Goal: Task Accomplishment & Management: Complete application form

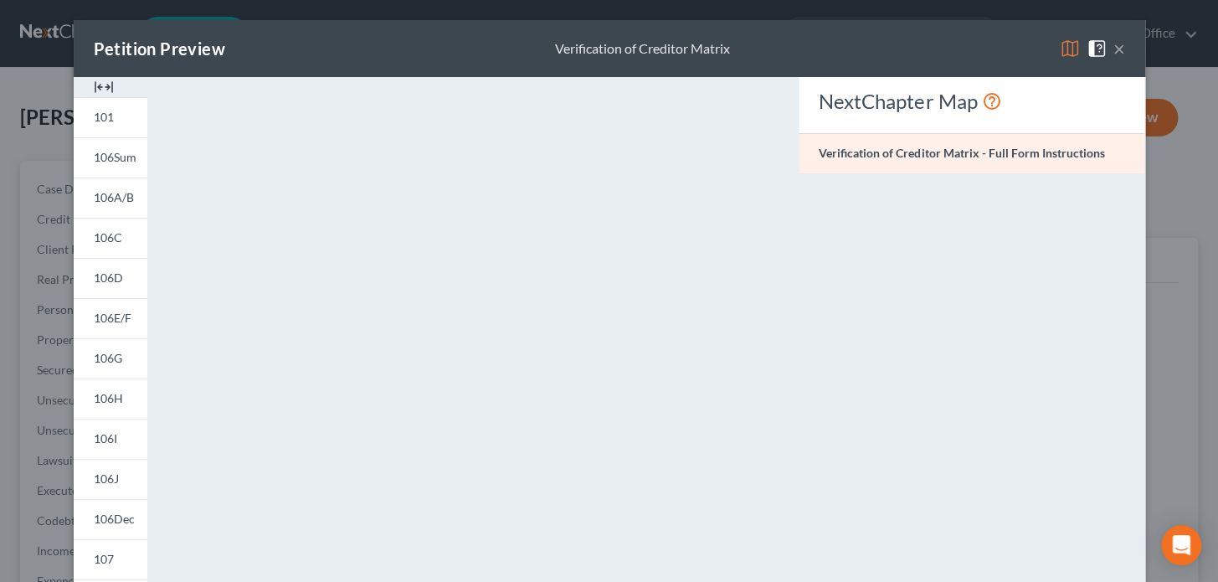
drag, startPoint x: 1113, startPoint y: 45, endPoint x: 1115, endPoint y: 54, distance: 8.5
click at [1113, 45] on button "×" at bounding box center [1119, 49] width 12 height 20
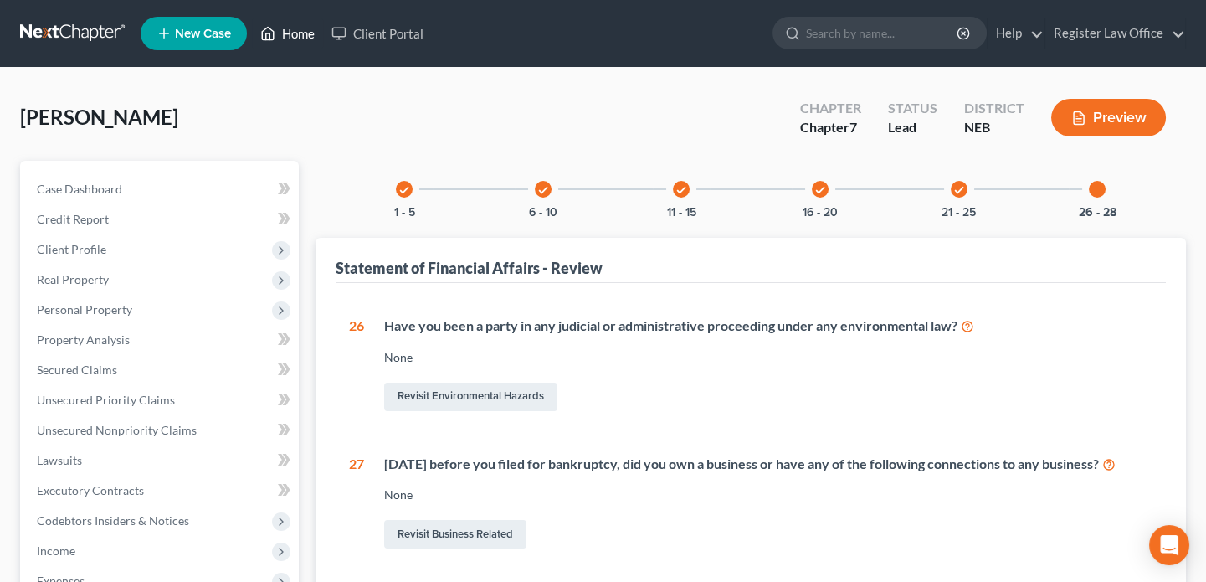
click at [296, 33] on link "Home" at bounding box center [287, 33] width 71 height 30
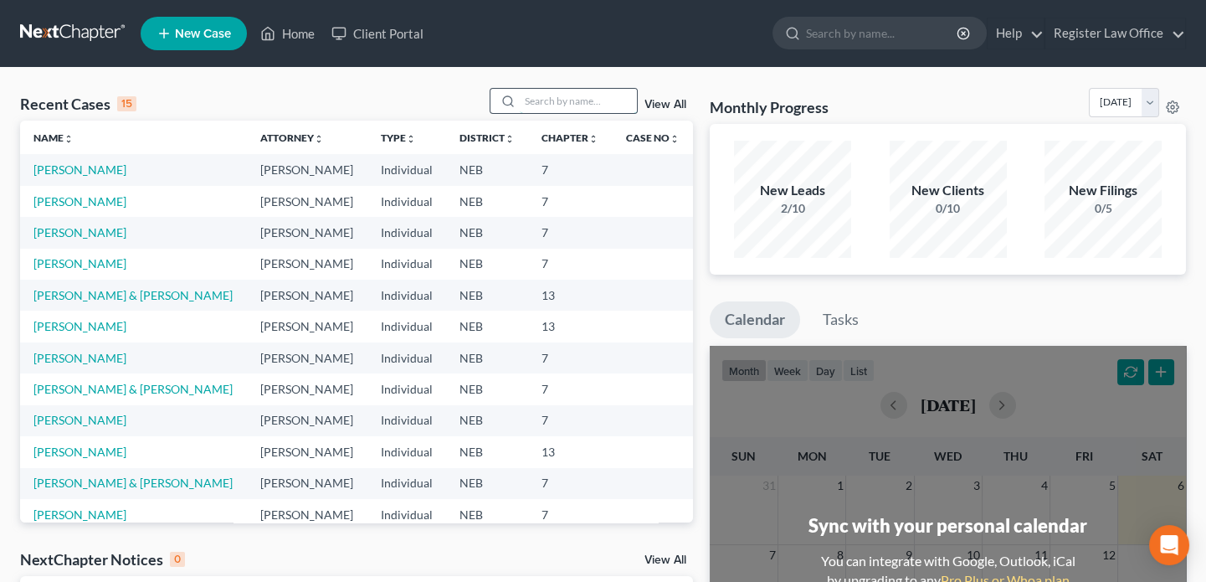
click at [523, 96] on input "search" at bounding box center [578, 101] width 117 height 24
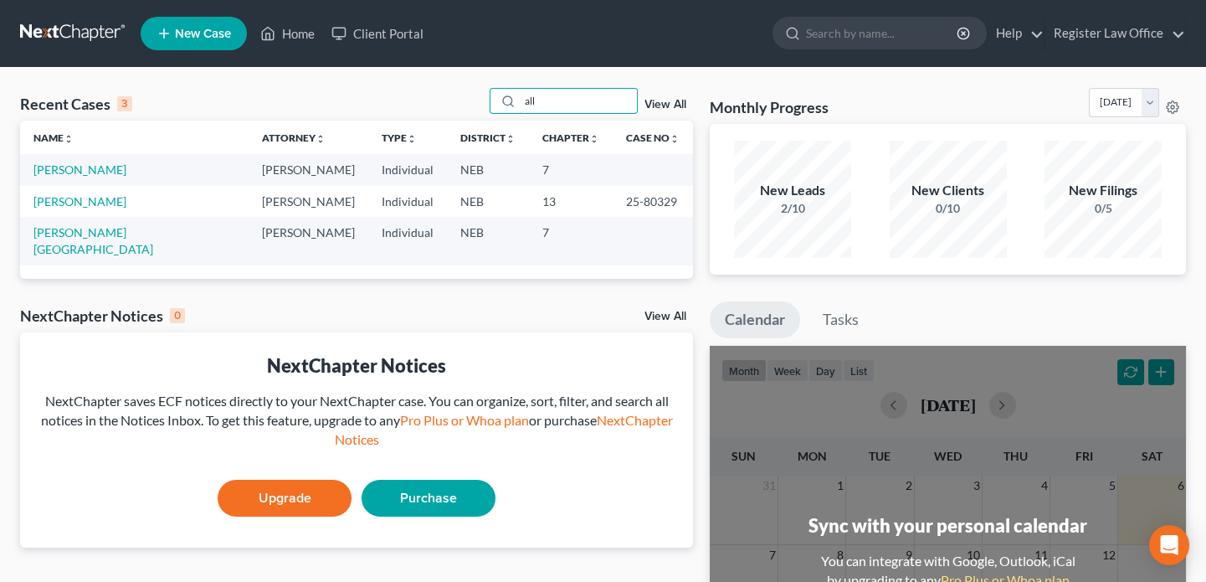
type input "all"
click at [380, 85] on div "Recent Cases 3 all View All Name unfold_more expand_more expand_less Attorney u…" at bounding box center [603, 502] width 1206 height 869
click at [172, 35] on link "New Case" at bounding box center [194, 33] width 106 height 33
select select "48"
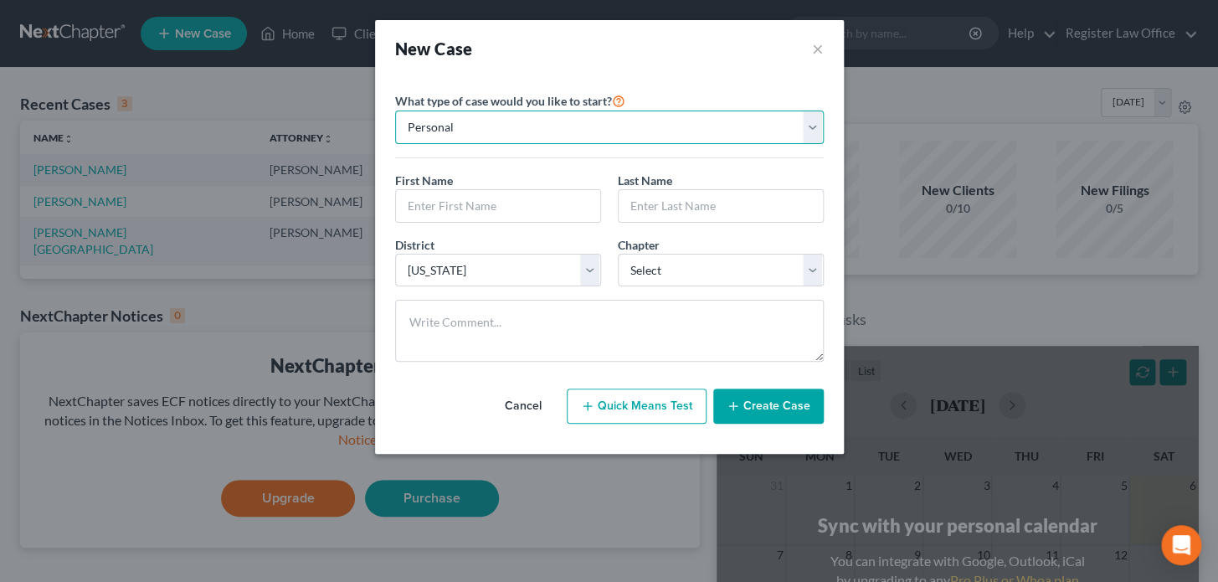
click at [460, 127] on select "Personal Business" at bounding box center [609, 126] width 429 height 33
click at [464, 121] on select "Personal Business" at bounding box center [609, 126] width 429 height 33
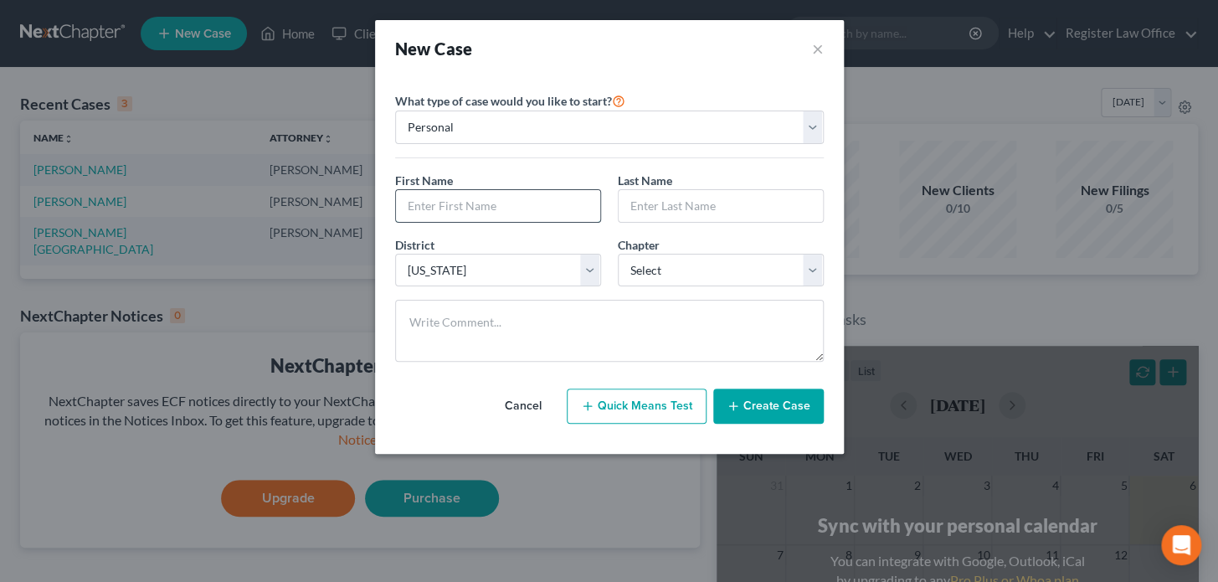
click at [454, 208] on input "text" at bounding box center [498, 206] width 204 height 32
type input "Allis"
click at [411, 208] on input "text" at bounding box center [498, 206] width 204 height 32
type input "[PERSON_NAME]"
click at [645, 262] on select "Select 7 11 12 13" at bounding box center [721, 270] width 206 height 33
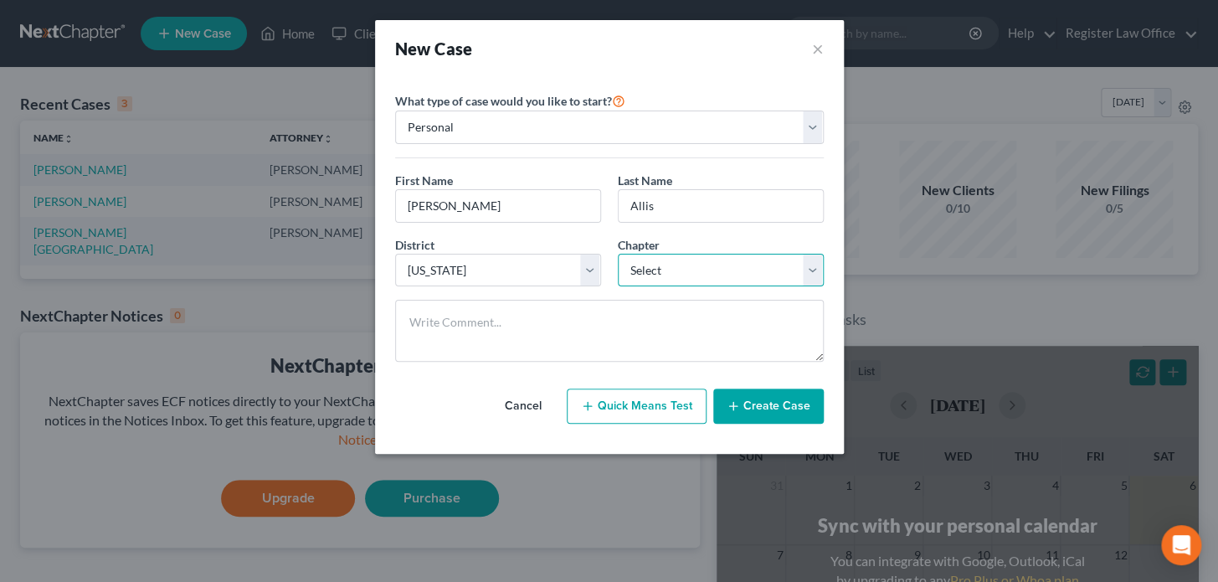
select select "0"
click at [618, 254] on select "Select 7 11 12 13" at bounding box center [721, 270] width 206 height 33
click at [744, 401] on button "Create Case" at bounding box center [768, 405] width 110 height 35
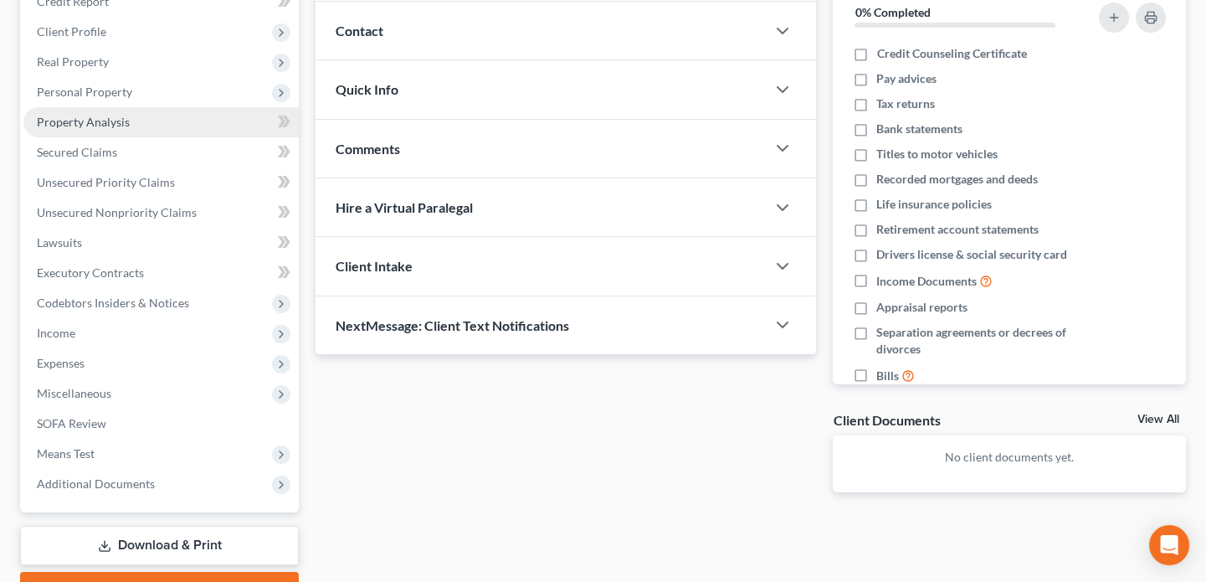
scroll to position [75, 0]
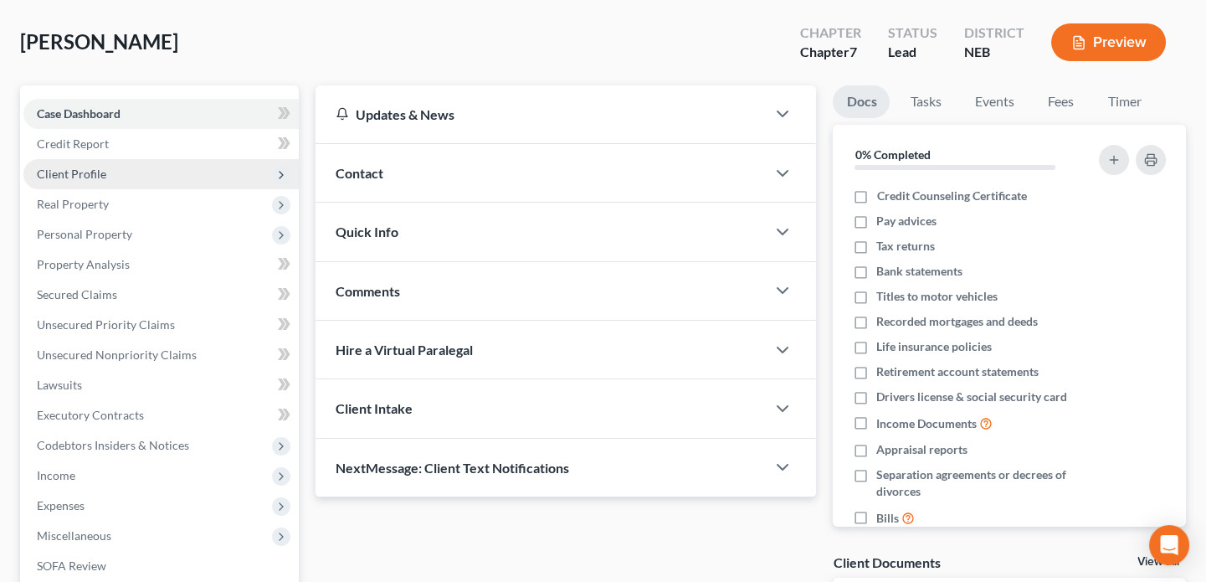
click at [98, 172] on span "Client Profile" at bounding box center [71, 174] width 69 height 14
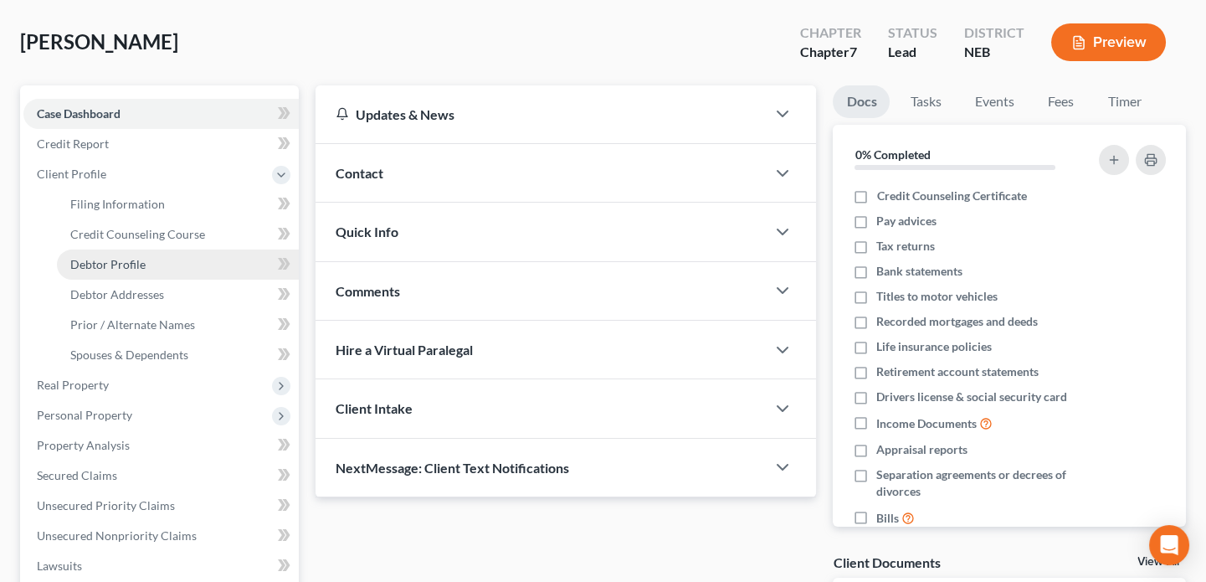
click at [149, 263] on link "Debtor Profile" at bounding box center [178, 264] width 242 height 30
select select "0"
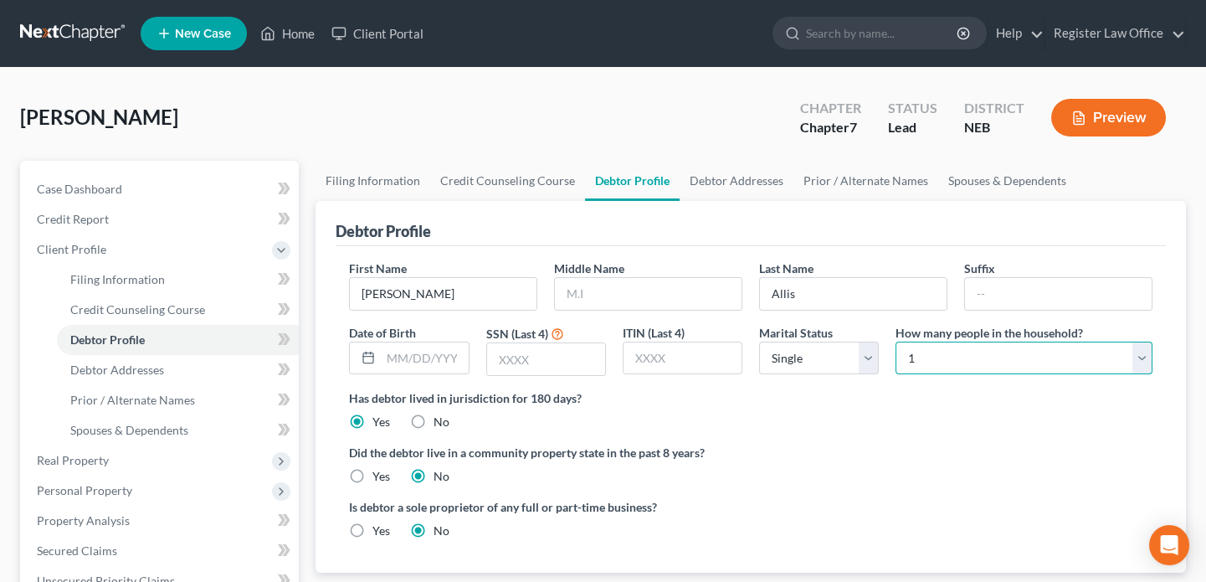
click at [1145, 352] on select "Select 1 2 3 4 5 6 7 8 9 10 11 12 13 14 15 16 17 18 19 20" at bounding box center [1024, 358] width 257 height 33
select select "5"
click at [896, 342] on select "Select 1 2 3 4 5 6 7 8 9 10 11 12 13 14 15 16 17 18 19 20" at bounding box center [1024, 358] width 257 height 33
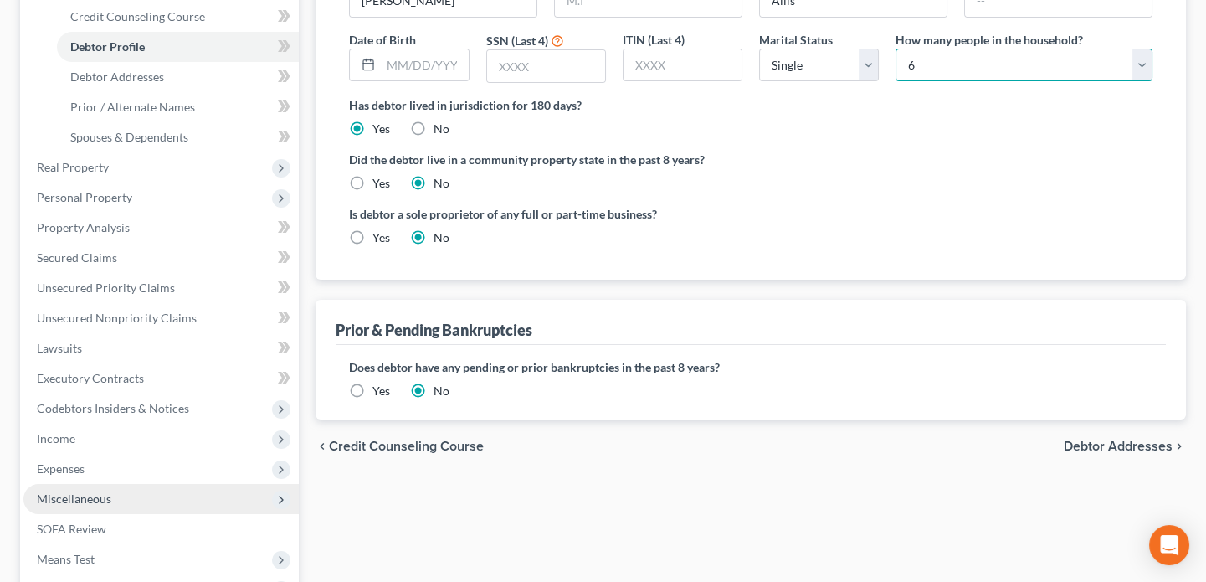
scroll to position [456, 0]
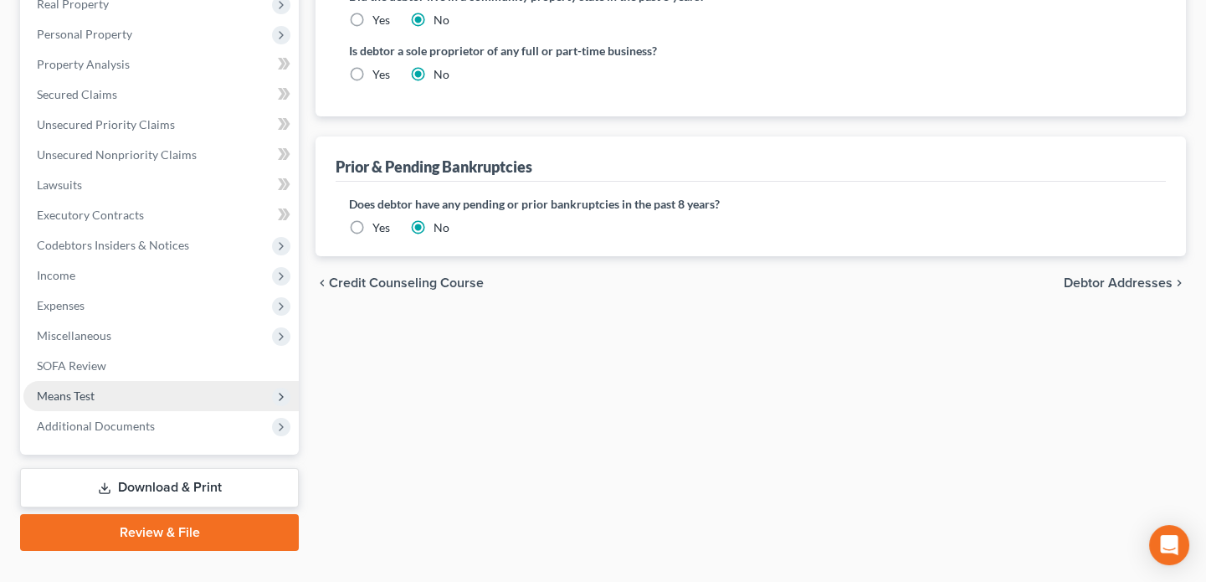
click at [88, 390] on span "Means Test" at bounding box center [66, 395] width 58 height 14
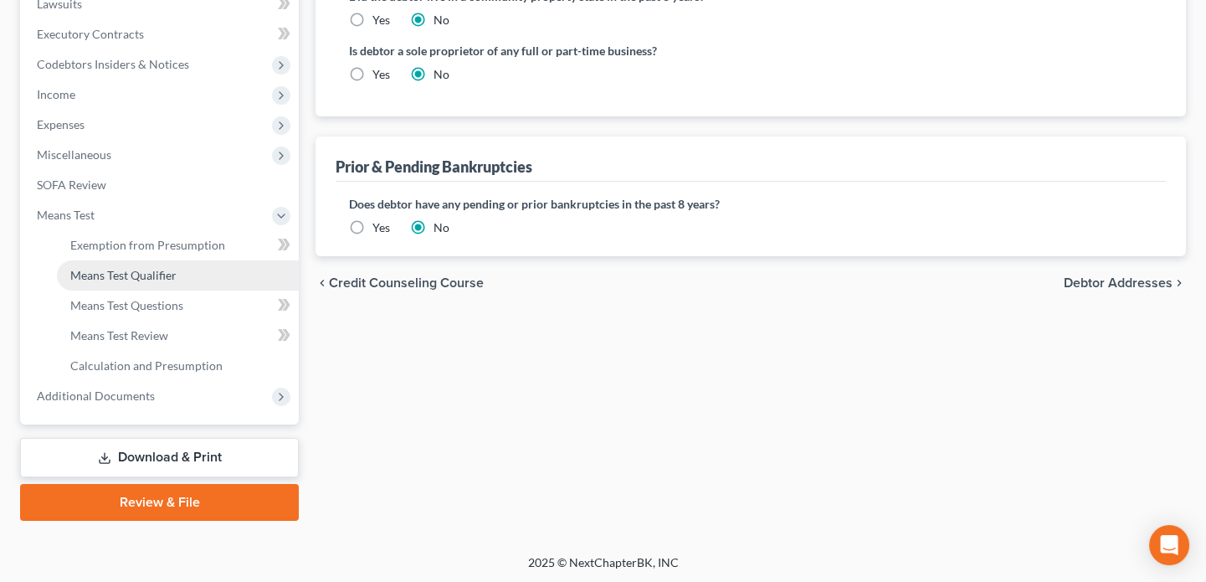
click at [104, 275] on span "Means Test Qualifier" at bounding box center [123, 275] width 106 height 14
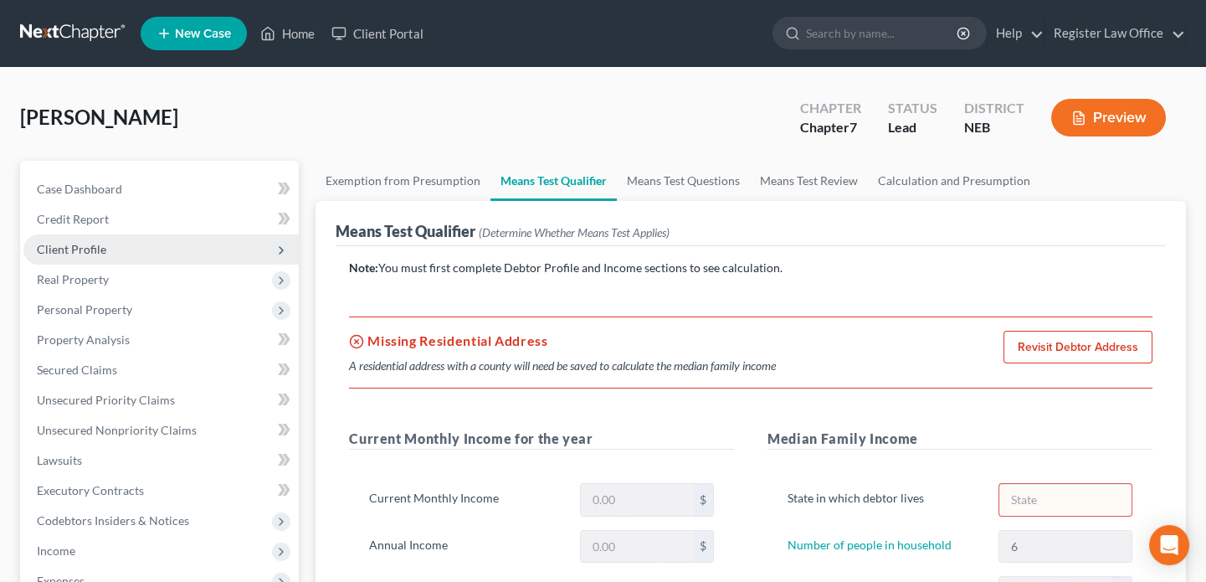
click at [80, 249] on span "Client Profile" at bounding box center [71, 249] width 69 height 14
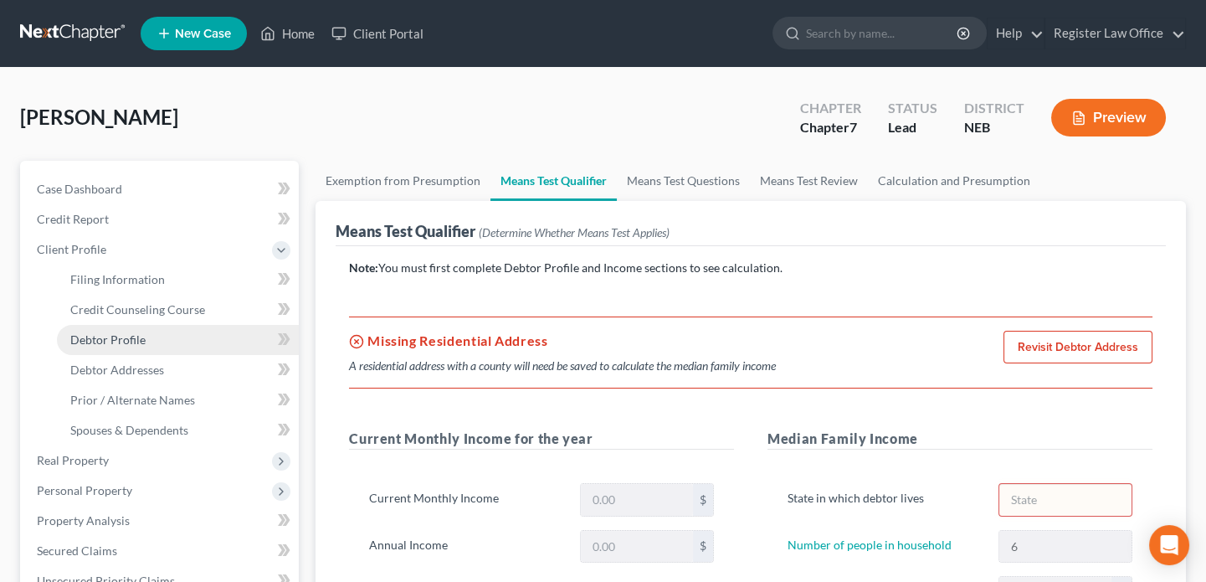
click at [131, 337] on span "Debtor Profile" at bounding box center [107, 339] width 75 height 14
select select "0"
select select "5"
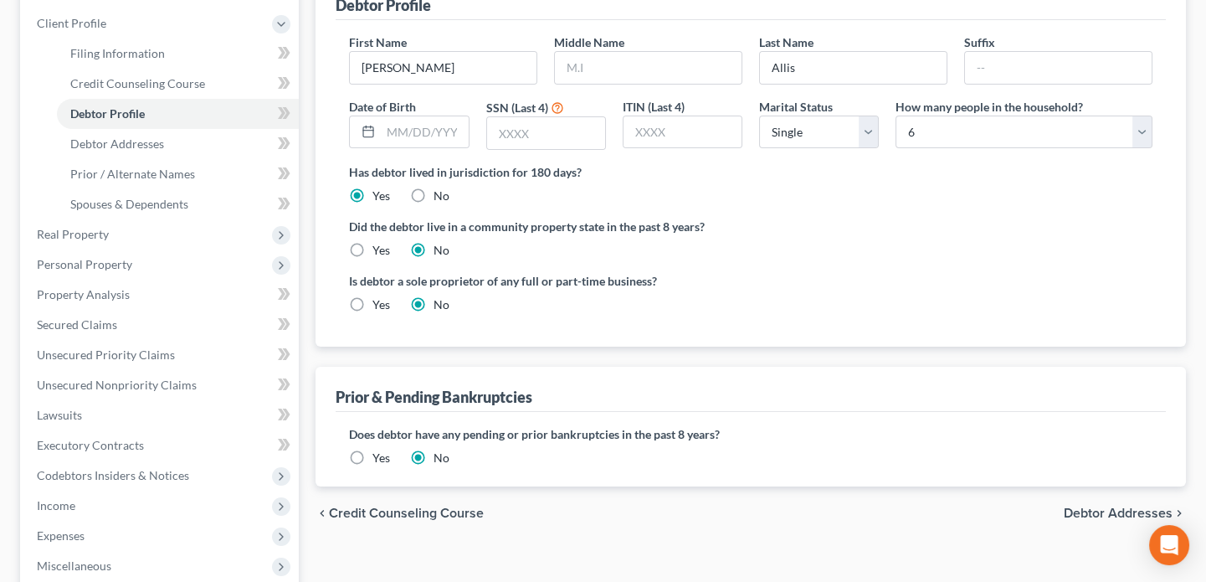
scroll to position [228, 0]
click at [118, 141] on span "Debtor Addresses" at bounding box center [117, 142] width 94 height 14
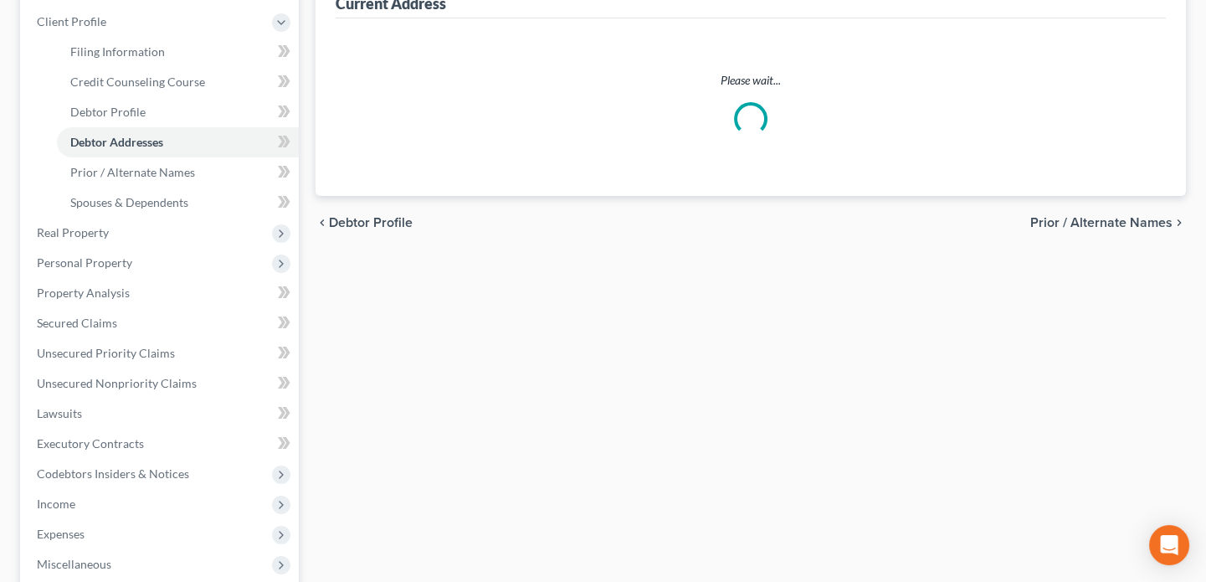
scroll to position [29, 0]
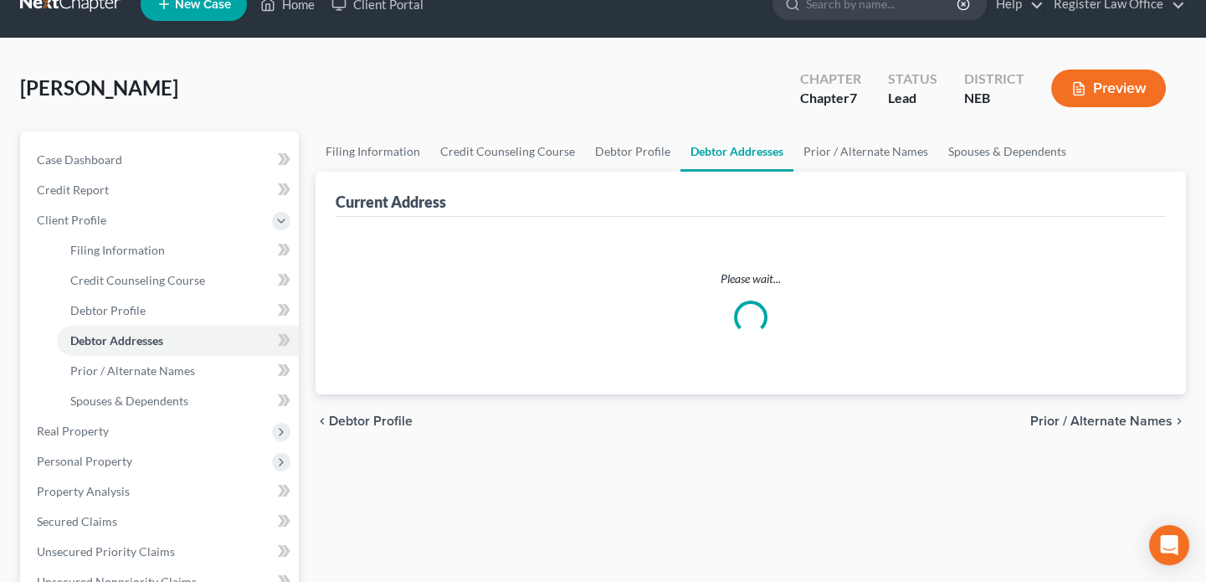
select select "0"
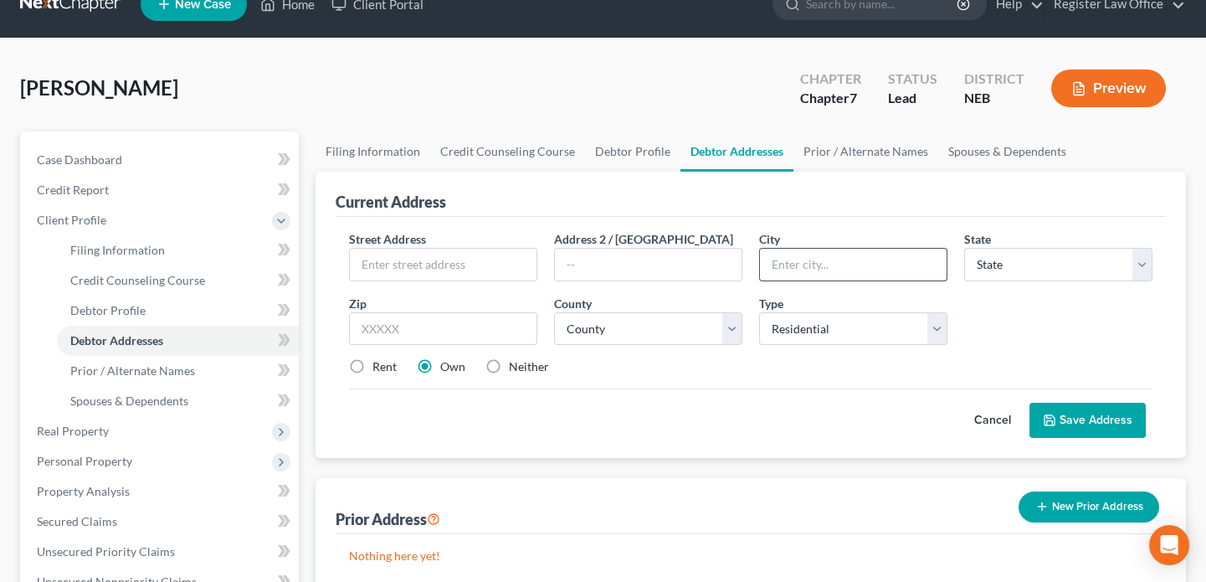
scroll to position [0, 0]
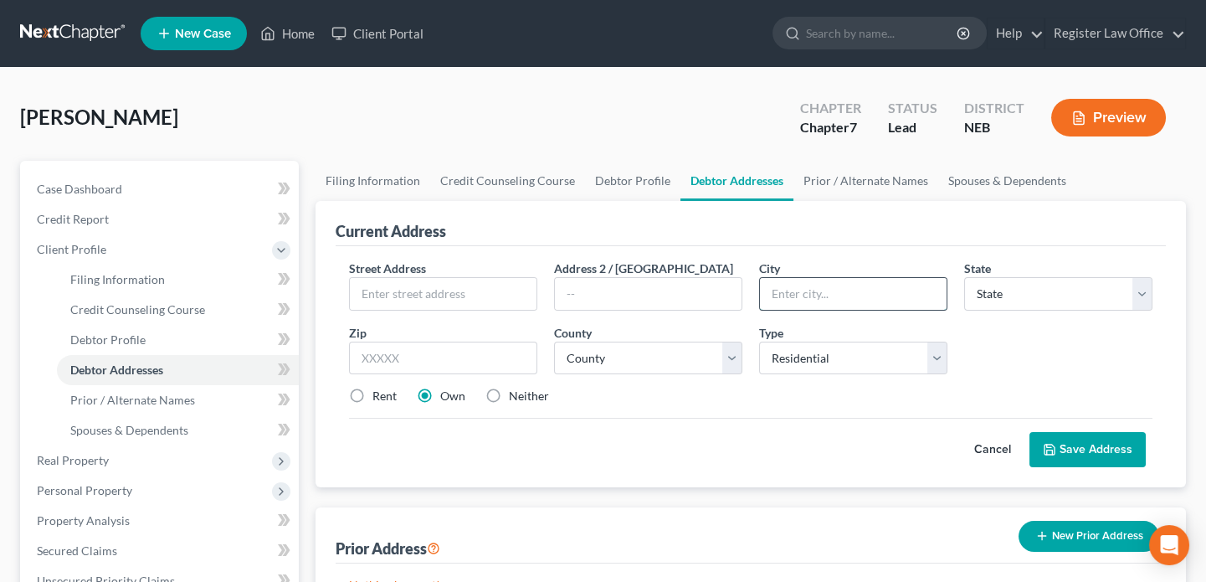
click at [857, 295] on input "text" at bounding box center [853, 294] width 187 height 32
click at [578, 344] on select "County" at bounding box center [648, 358] width 188 height 33
click at [609, 344] on select "County" at bounding box center [648, 358] width 188 height 33
click at [605, 355] on select "County" at bounding box center [648, 358] width 188 height 33
click at [999, 291] on select "State [US_STATE] AK AR AZ CA CO CT DE DC [GEOGRAPHIC_DATA] [GEOGRAPHIC_DATA] GU…" at bounding box center [1058, 293] width 188 height 33
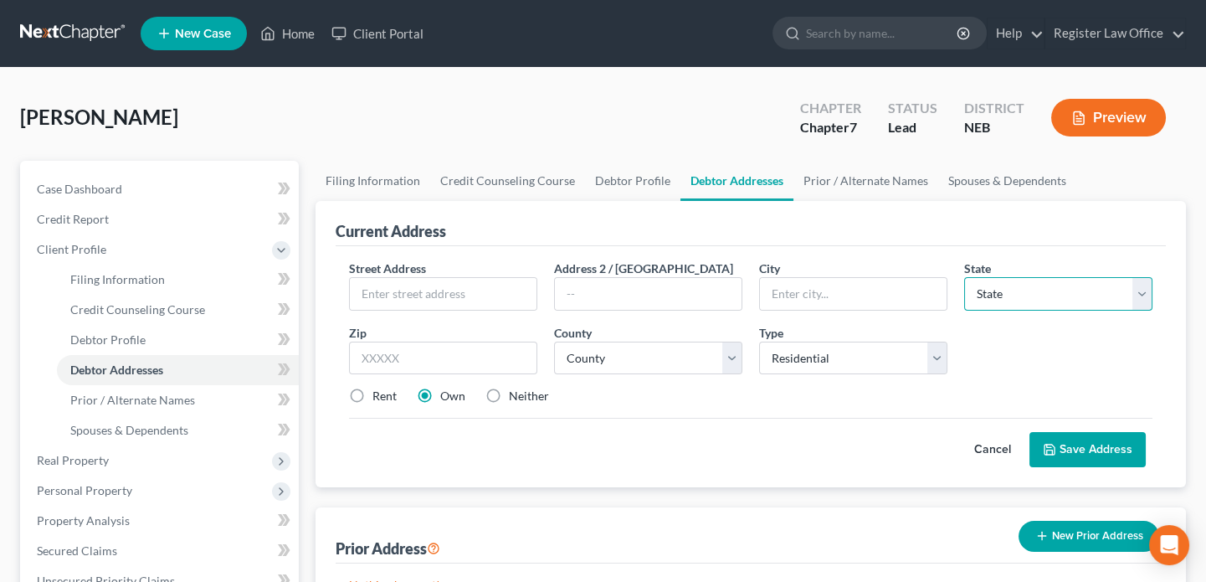
select select "30"
drag, startPoint x: 989, startPoint y: 290, endPoint x: 932, endPoint y: 307, distance: 59.3
click at [989, 290] on select "State [US_STATE] AK AR AZ CA CO CT DE DC [GEOGRAPHIC_DATA] [GEOGRAPHIC_DATA] GU…" at bounding box center [1058, 293] width 188 height 33
click at [779, 298] on input "text" at bounding box center [853, 294] width 187 height 32
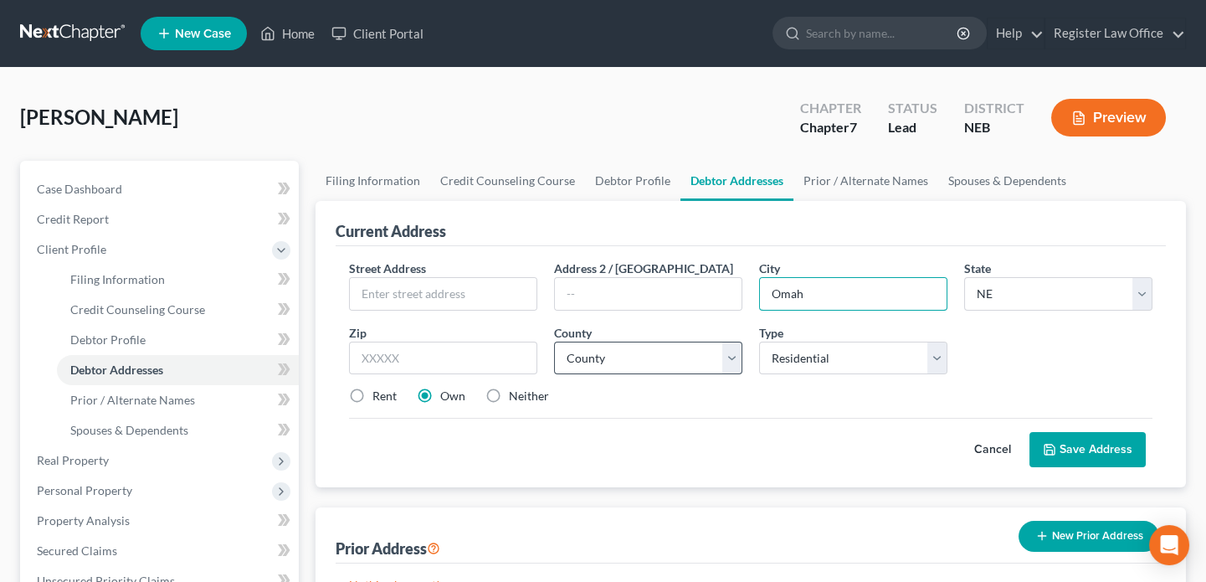
type input "Omah"
click at [627, 353] on select "County [GEOGRAPHIC_DATA] [GEOGRAPHIC_DATA] [GEOGRAPHIC_DATA] [GEOGRAPHIC_DATA] …" at bounding box center [648, 358] width 188 height 33
select select "27"
click at [655, 347] on select "County [GEOGRAPHIC_DATA] [GEOGRAPHIC_DATA] [GEOGRAPHIC_DATA] [GEOGRAPHIC_DATA] …" at bounding box center [648, 358] width 188 height 33
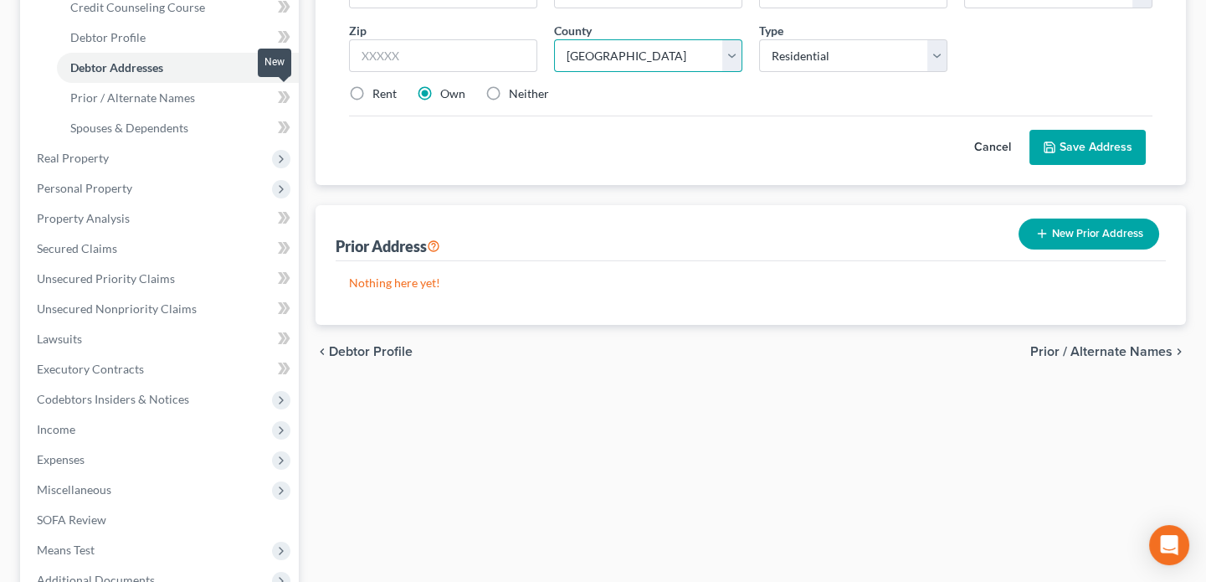
scroll to position [304, 0]
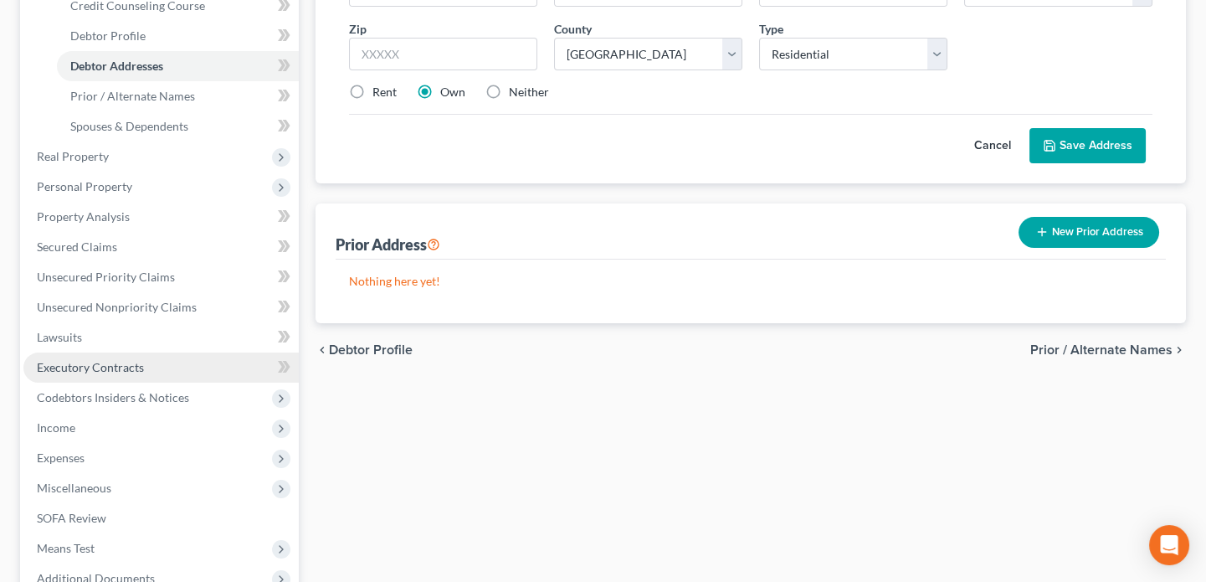
drag, startPoint x: 1093, startPoint y: 139, endPoint x: 175, endPoint y: 378, distance: 949.0
click at [1093, 139] on button "Save Address" at bounding box center [1088, 145] width 116 height 35
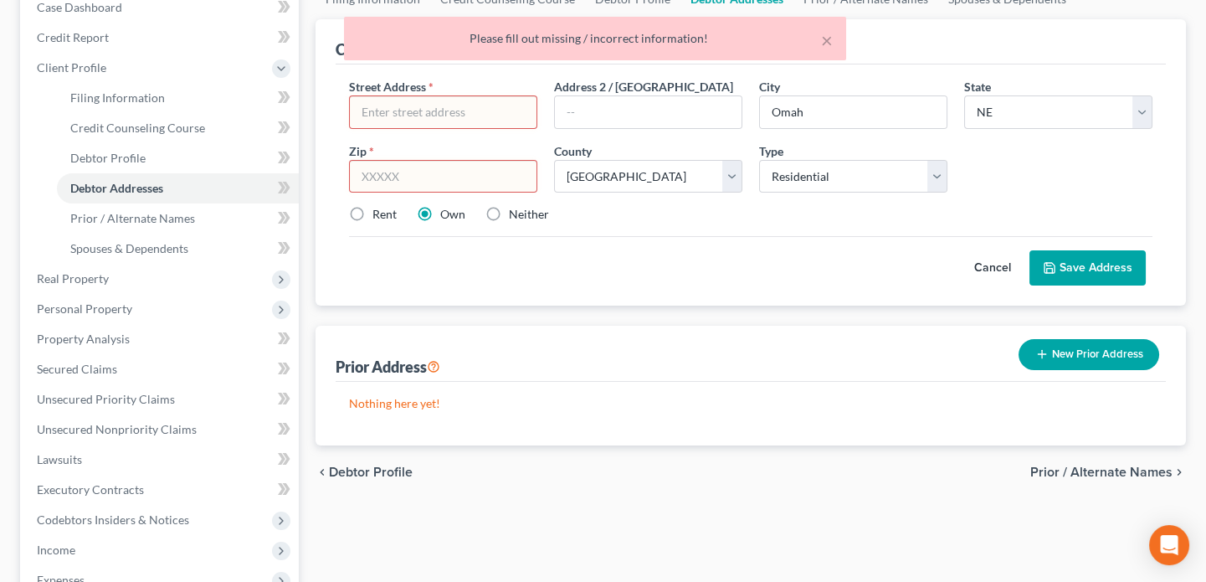
scroll to position [29, 0]
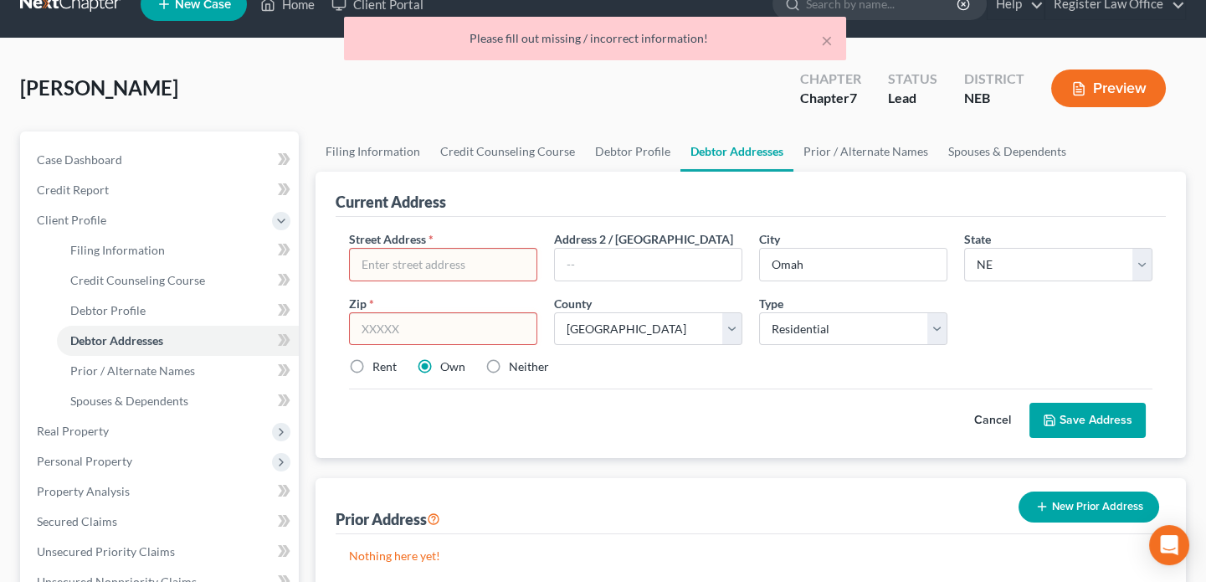
click at [398, 268] on input "text" at bounding box center [443, 265] width 187 height 32
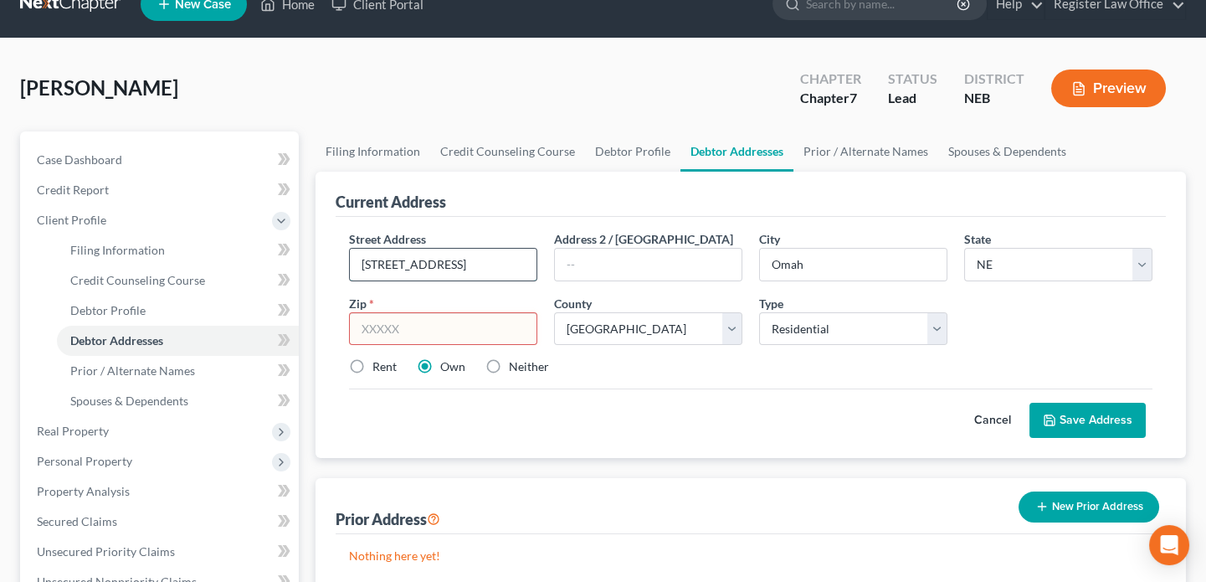
type input "[STREET_ADDRESS]"
type input "Elkhorn"
type input "68022"
drag, startPoint x: 1072, startPoint y: 414, endPoint x: 1030, endPoint y: 411, distance: 42.8
click at [1072, 414] on button "Save Address" at bounding box center [1088, 420] width 116 height 35
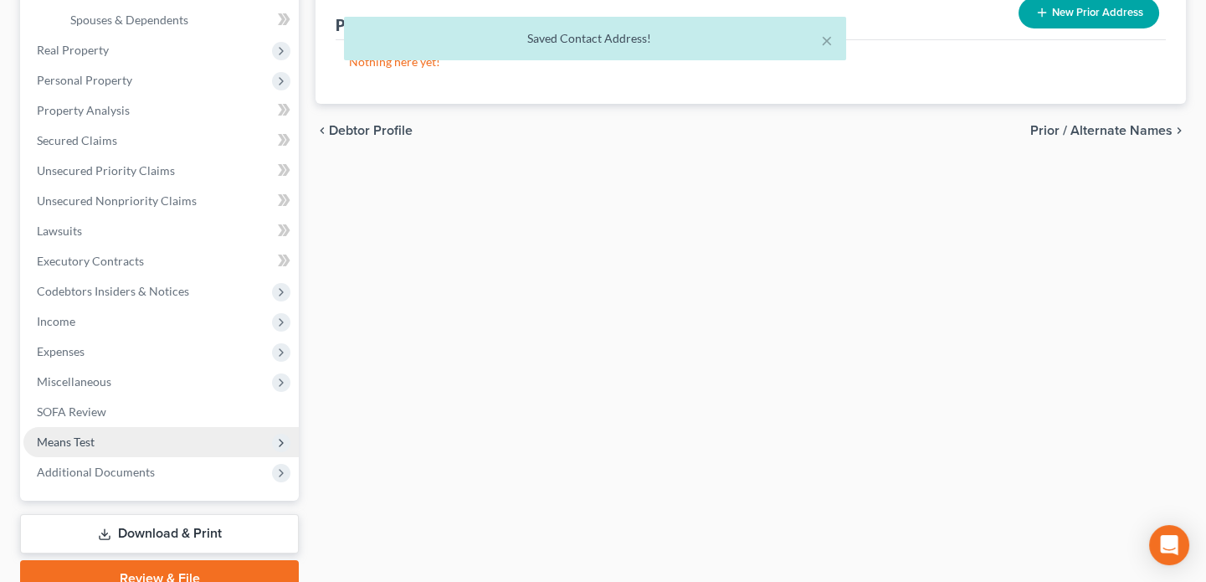
scroll to position [486, 0]
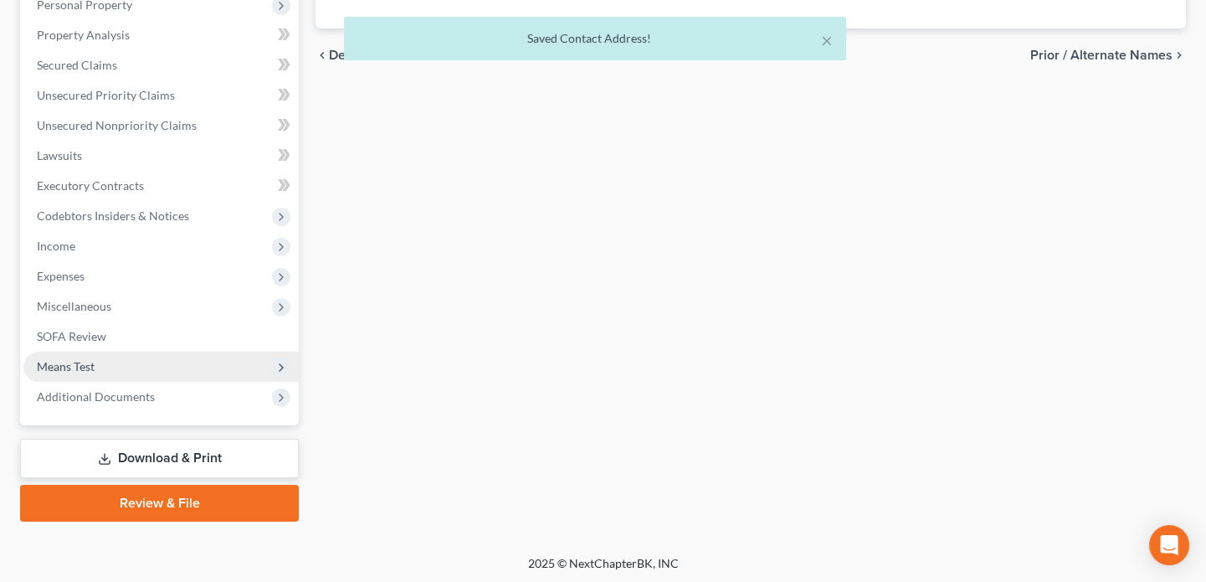
click at [85, 366] on span "Means Test" at bounding box center [66, 366] width 58 height 14
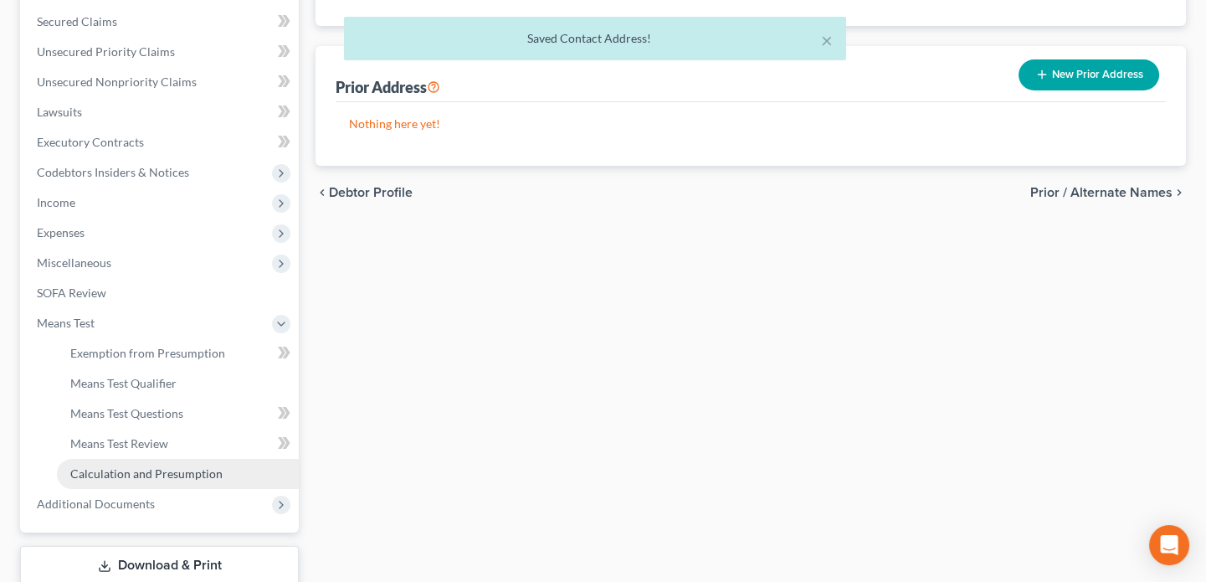
scroll to position [456, 0]
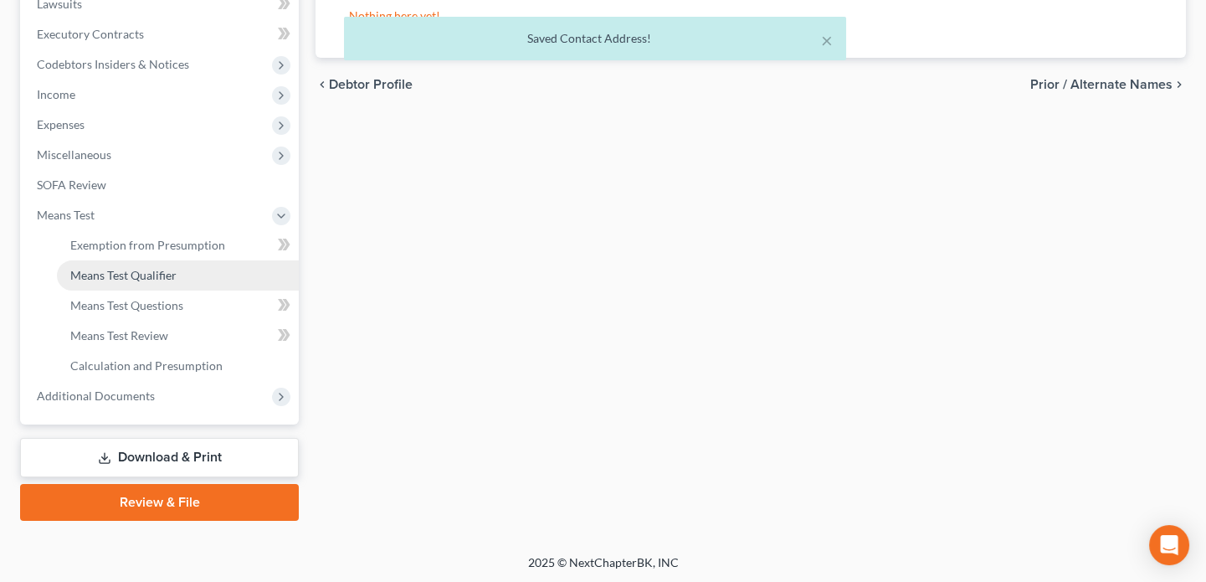
click at [142, 276] on span "Means Test Qualifier" at bounding box center [123, 275] width 106 height 14
